Goal: Task Accomplishment & Management: Manage account settings

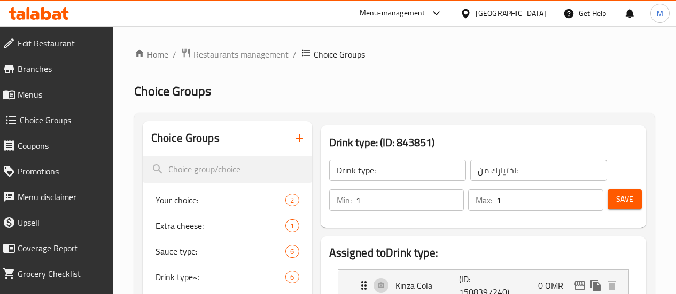
click at [238, 56] on span "Restaurants management" at bounding box center [240, 54] width 95 height 13
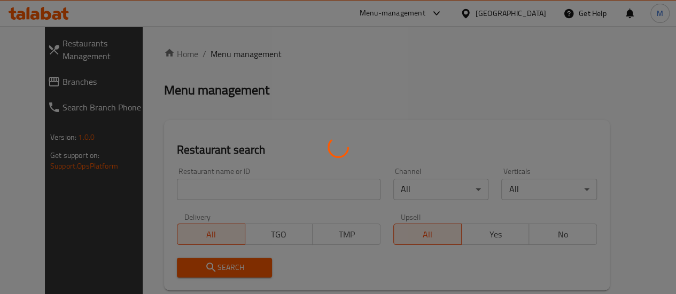
click at [193, 183] on div at bounding box center [338, 147] width 676 height 294
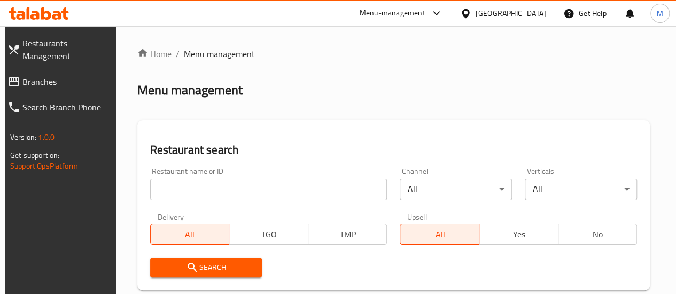
click at [180, 190] on input "search" at bounding box center [268, 189] width 237 height 21
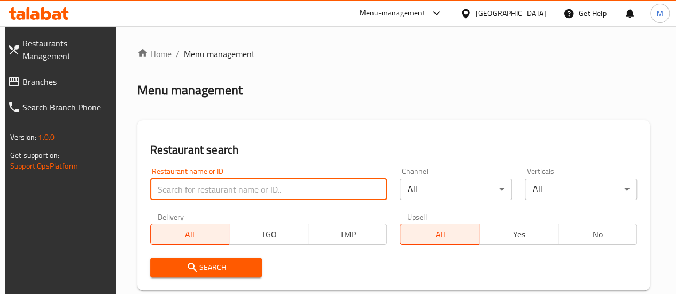
paste input "648602"
type input "648602"
click button "Search" at bounding box center [206, 268] width 112 height 20
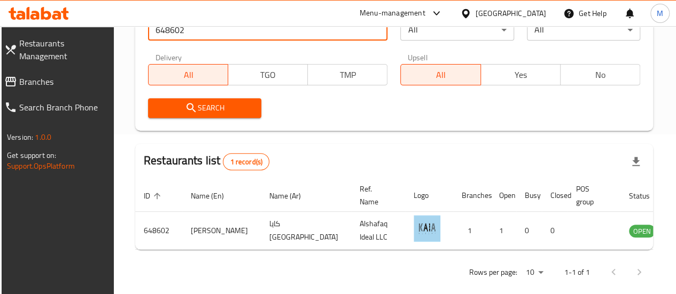
scroll to position [160, 0]
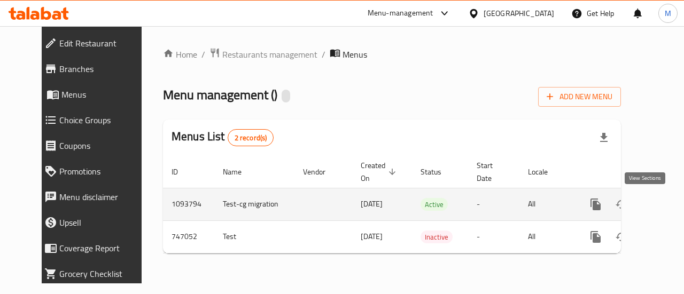
click at [666, 206] on icon "enhanced table" at bounding box center [672, 204] width 13 height 13
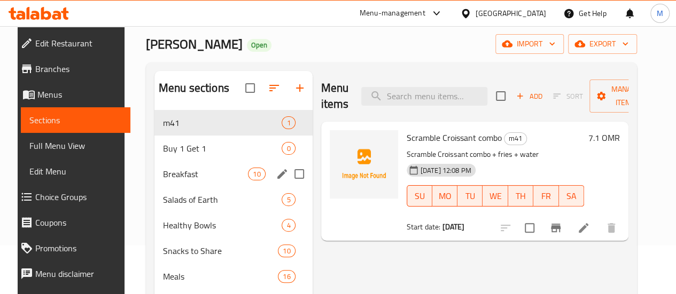
scroll to position [48, 0]
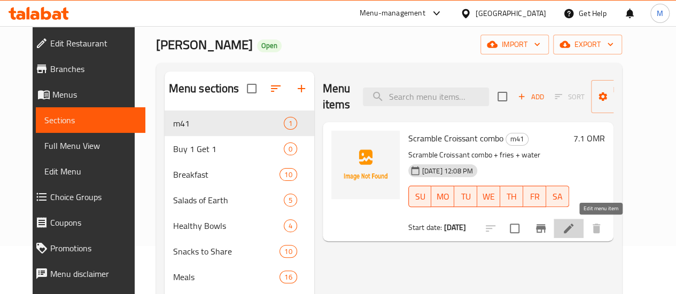
click at [575, 226] on icon at bounding box center [568, 228] width 13 height 13
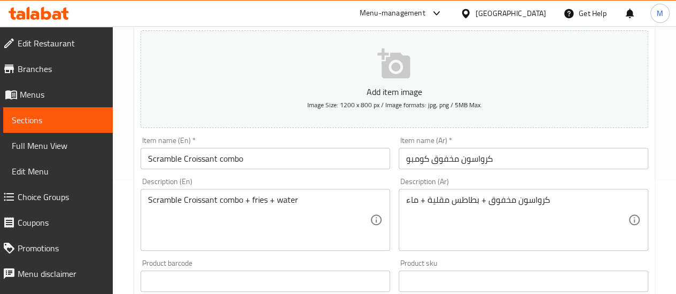
scroll to position [114, 0]
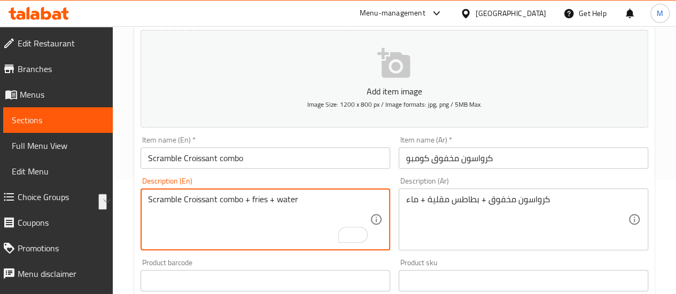
drag, startPoint x: 185, startPoint y: 197, endPoint x: 311, endPoint y: 201, distance: 126.6
click at [311, 201] on textarea "Scramble Croissant combo + fries + water" at bounding box center [259, 219] width 222 height 51
type textarea "Scramble egg"
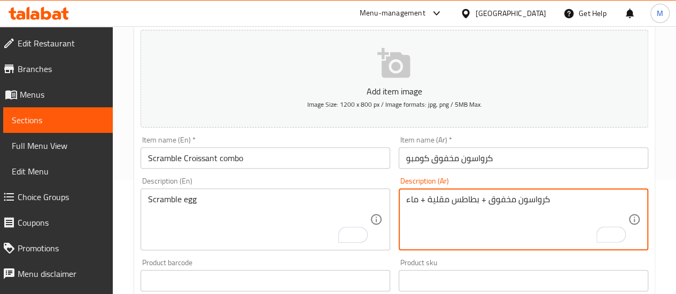
click at [401, 180] on html "​ Menu-management [GEOGRAPHIC_DATA] Get Help M Edit Restaurant Branches Menus S…" at bounding box center [338, 33] width 676 height 294
type textarea "كرواسون مخفوق + بيض"
click at [209, 189] on div "Scramble egg Description (En)" at bounding box center [264, 220] width 249 height 62
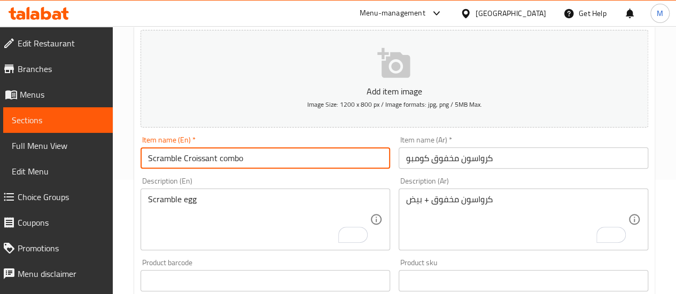
drag, startPoint x: 217, startPoint y: 160, endPoint x: 146, endPoint y: 161, distance: 71.0
click at [146, 161] on input "Scramble Croissant combo" at bounding box center [264, 157] width 249 height 21
click at [146, 201] on div "Scramble egg Description (En)" at bounding box center [264, 220] width 249 height 62
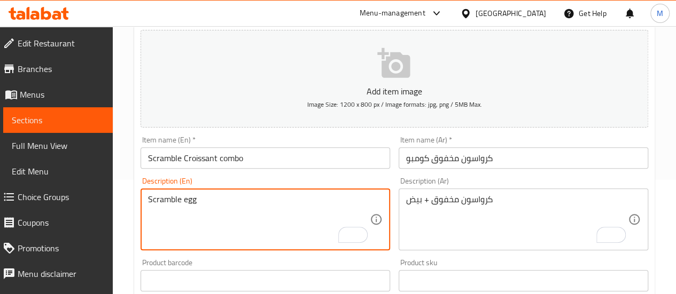
paste textarea "Scramble Croissant"
click at [197, 197] on textarea "Scramble eggScramble Croissant" at bounding box center [259, 219] width 222 height 51
click at [284, 192] on div "Scramble eggScramble Croissant Description (En)" at bounding box center [264, 220] width 249 height 62
click at [280, 199] on textarea "Scramble eggScramble Croissant" at bounding box center [259, 219] width 222 height 51
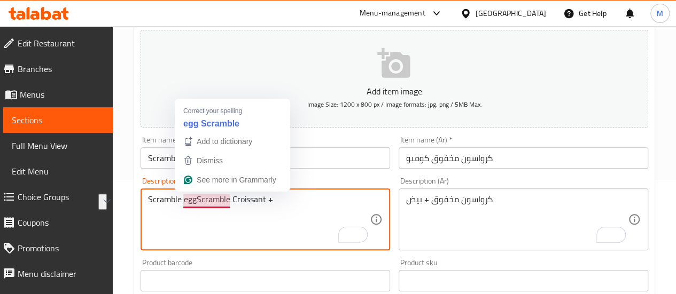
drag, startPoint x: 196, startPoint y: 202, endPoint x: 120, endPoint y: 201, distance: 76.4
click at [120, 201] on div "Home / Restaurants management / Menus / Sections / item / update m41 section Up…" at bounding box center [394, 276] width 563 height 728
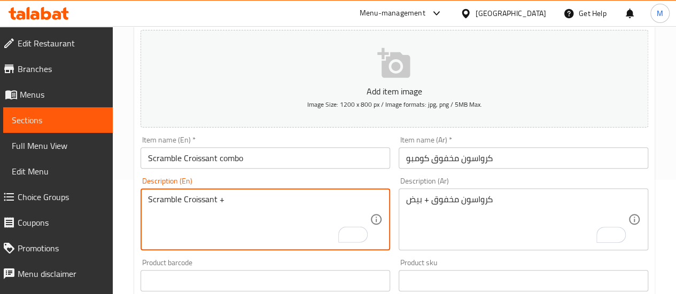
click at [270, 199] on textarea "Scramble Croissant +" at bounding box center [259, 219] width 222 height 51
paste textarea "Scramble egg"
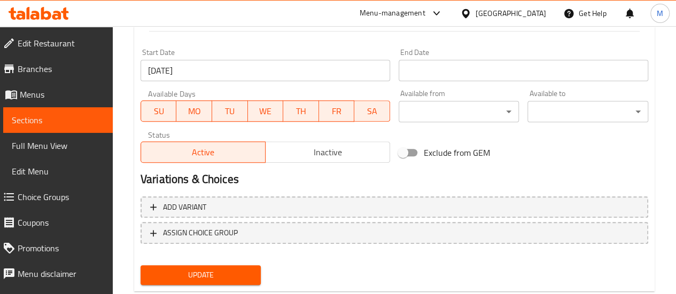
scroll to position [460, 0]
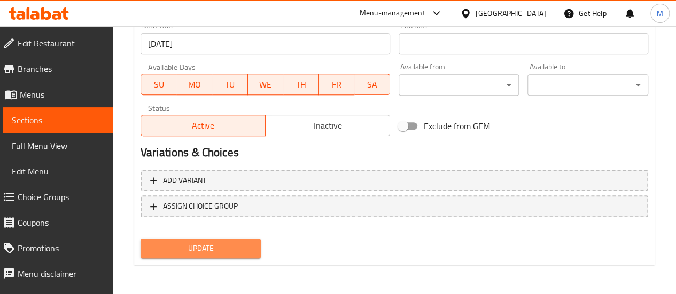
click at [211, 249] on span "Update" at bounding box center [201, 248] width 104 height 13
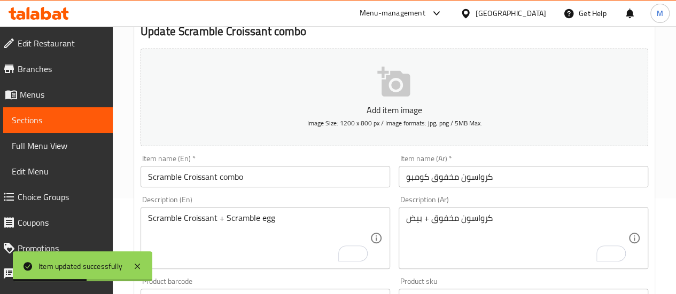
scroll to position [90, 0]
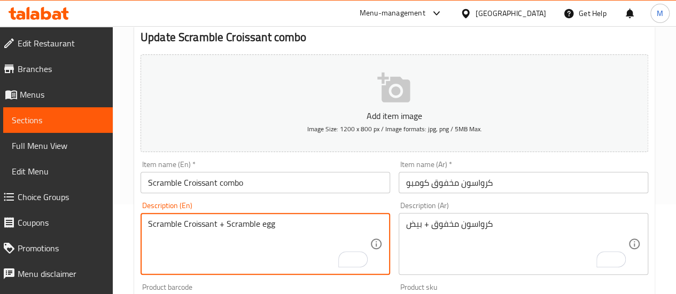
click at [285, 224] on textarea "Scramble Croissant + Scramble egg" at bounding box center [259, 244] width 222 height 51
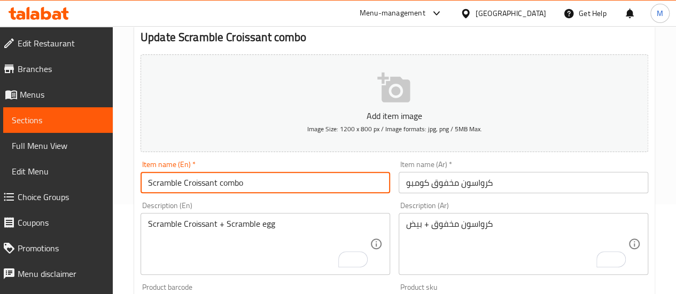
drag, startPoint x: 183, startPoint y: 180, endPoint x: 217, endPoint y: 183, distance: 34.3
click at [217, 183] on input "Scramble Croissant combo" at bounding box center [264, 182] width 249 height 21
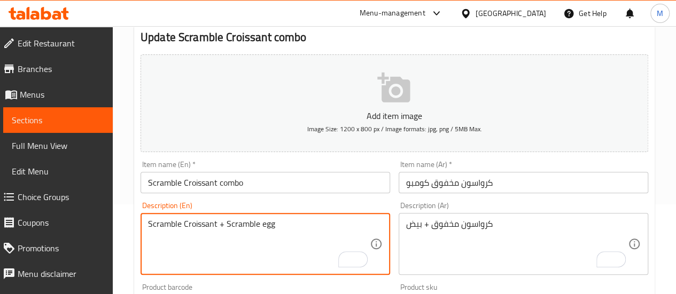
paste textarea "Croissant"
click at [274, 227] on textarea "Scramble Croissant + Scramble egg Croissant" at bounding box center [259, 244] width 222 height 51
drag, startPoint x: 225, startPoint y: 224, endPoint x: 140, endPoint y: 225, distance: 85.5
click at [140, 225] on div "Description (En) Scramble Croissant + Scramble egg Croissant Description (En)" at bounding box center [265, 239] width 258 height 82
click at [310, 234] on textarea "Scramble egg Croissant" at bounding box center [259, 244] width 222 height 51
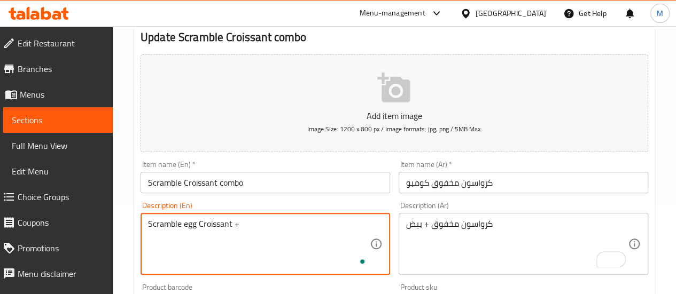
paste textarea "salted french fries and small water"
type textarea "Scramble egg Croissant + salted french fries and small water"
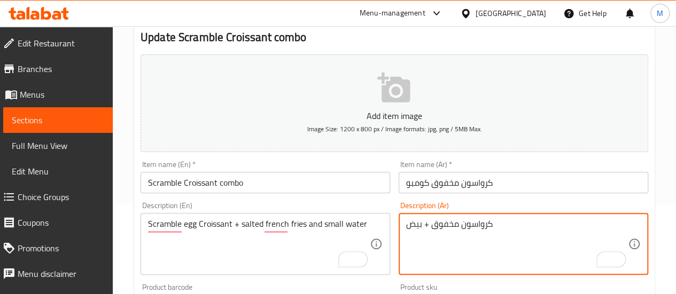
click at [466, 227] on textarea "كرواسون مخفوق + بيض" at bounding box center [517, 244] width 222 height 51
click at [457, 223] on textarea "كرواسون مخفوق + بيض" at bounding box center [517, 244] width 222 height 51
click at [431, 225] on textarea "كرواسون مخفوق + بيض" at bounding box center [517, 244] width 222 height 51
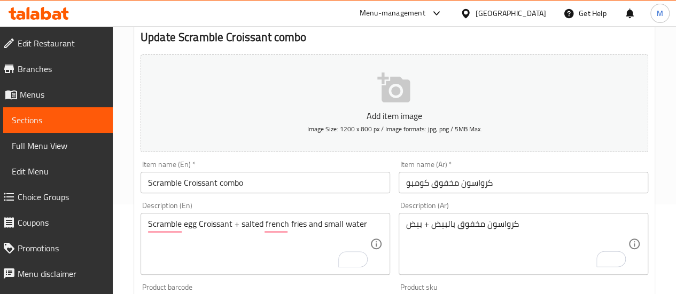
drag, startPoint x: 402, startPoint y: 224, endPoint x: 419, endPoint y: 225, distance: 16.6
click at [419, 225] on div "كرواسون مخفوق بالبيض + بيض Description (Ar)" at bounding box center [522, 244] width 249 height 62
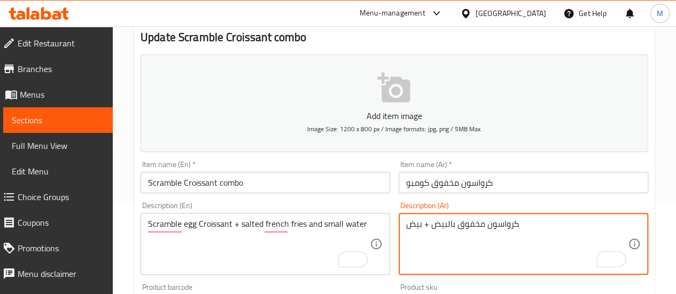
click at [414, 224] on textarea "كرواسون مخفوق بالبيض + بيض" at bounding box center [517, 244] width 222 height 51
drag, startPoint x: 409, startPoint y: 224, endPoint x: 420, endPoint y: 226, distance: 11.9
click at [420, 226] on textarea "كرواسون مخفوق بالبيض + بيض" at bounding box center [517, 244] width 222 height 51
type textarea "كرواسون مخفوق بالبيض + فرايز + ماء صغير"
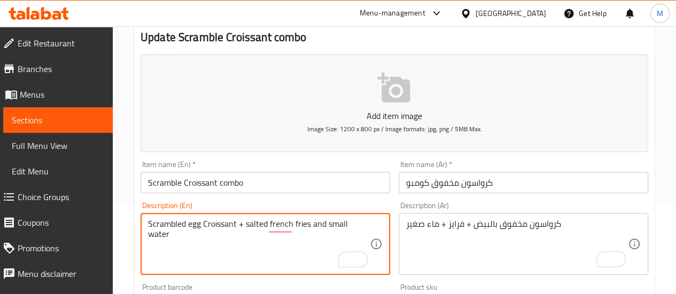
click at [282, 219] on textarea "Scrambled egg Croissant + salted french fries and small water" at bounding box center [259, 244] width 222 height 51
click at [282, 223] on textarea "Scrambled egg Croissant + salted french fries and small water" at bounding box center [259, 244] width 222 height 51
type textarea "Scrambled egg Croissant + salted French fries and small water"
click at [180, 180] on input "Scramble Croissant combo" at bounding box center [264, 182] width 249 height 21
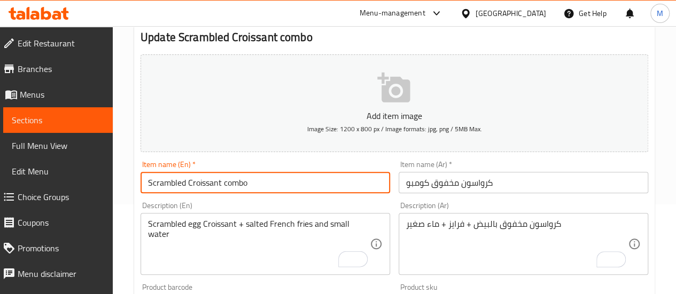
type input "Scrambled Croissant combo"
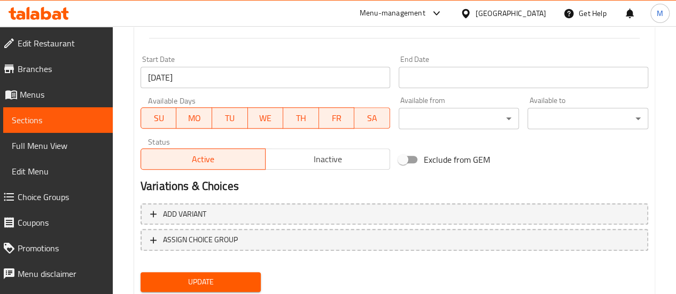
scroll to position [460, 0]
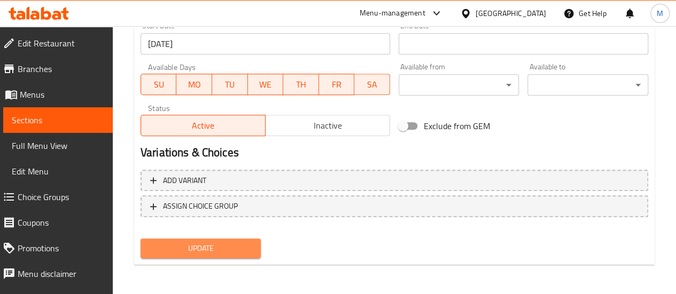
click at [191, 246] on span "Update" at bounding box center [201, 248] width 104 height 13
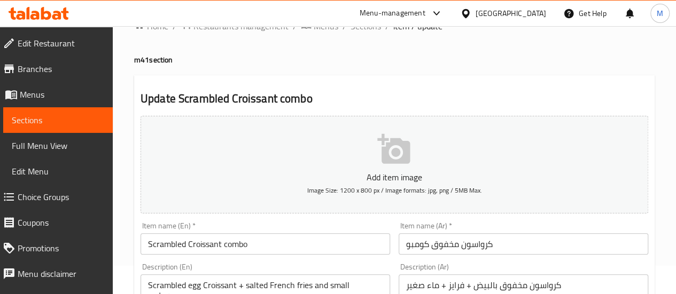
scroll to position [0, 0]
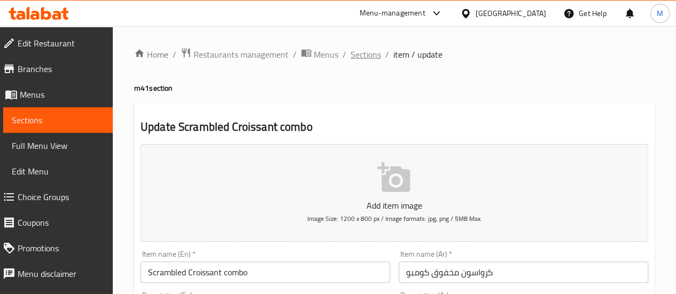
click at [358, 61] on span "Sections" at bounding box center [365, 54] width 30 height 13
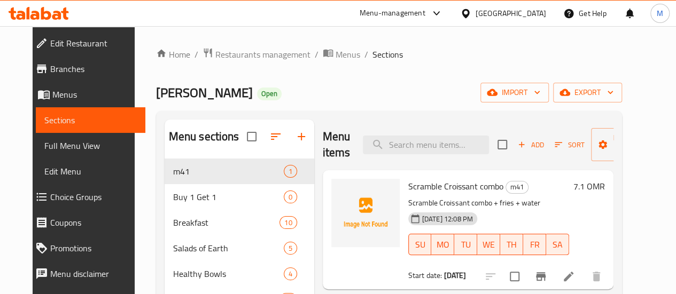
click at [408, 184] on span "Scramble Croissant combo" at bounding box center [455, 186] width 95 height 16
